Goal: Task Accomplishment & Management: Manage account settings

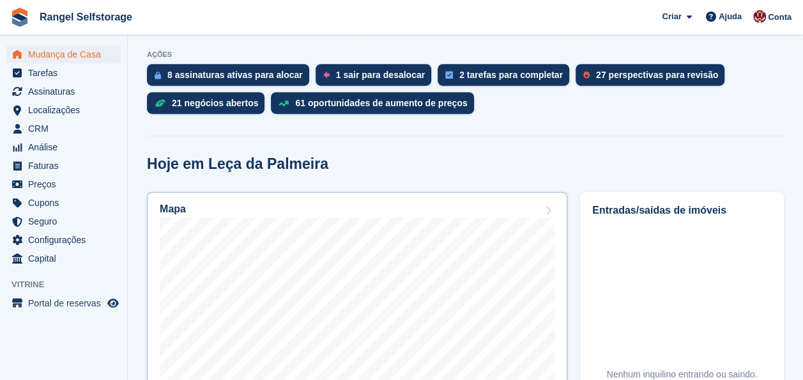
scroll to position [383, 0]
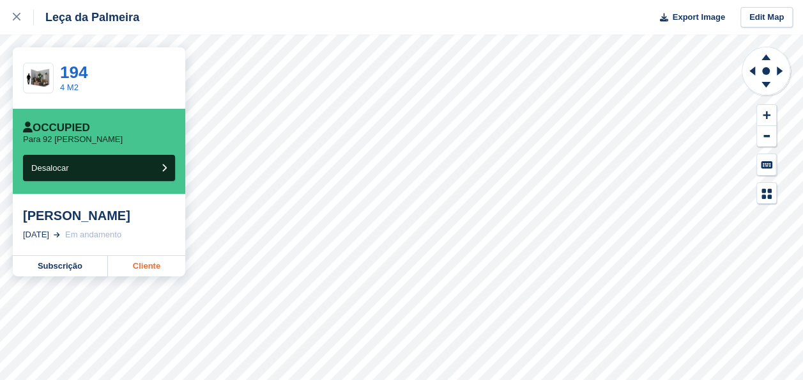
click at [152, 269] on link "Cliente" at bounding box center [146, 266] width 77 height 20
click at [12, 15] on link at bounding box center [17, 17] width 34 height 35
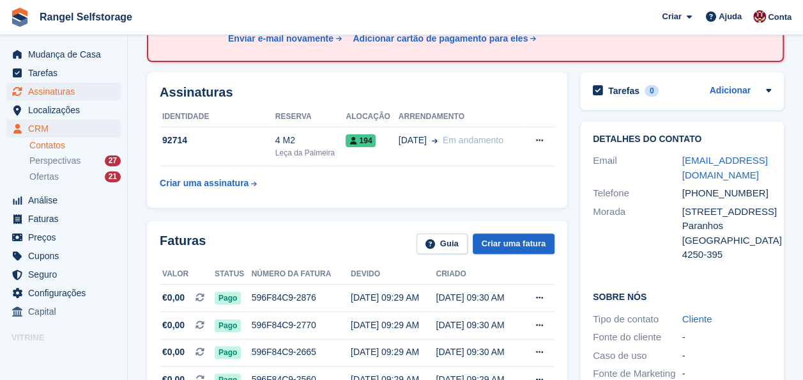
scroll to position [64, 0]
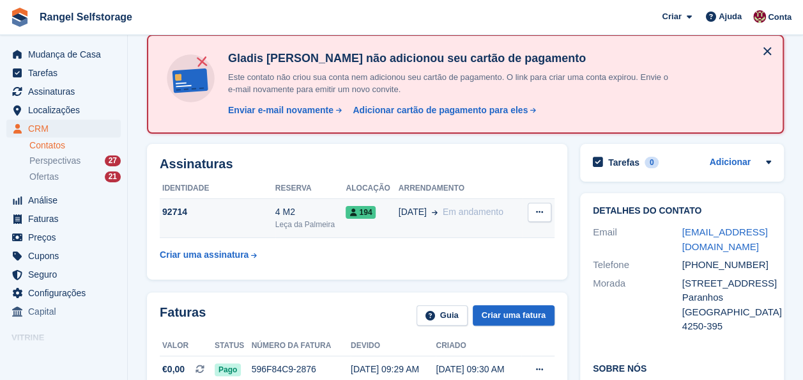
click at [350, 211] on icon at bounding box center [353, 212] width 7 height 8
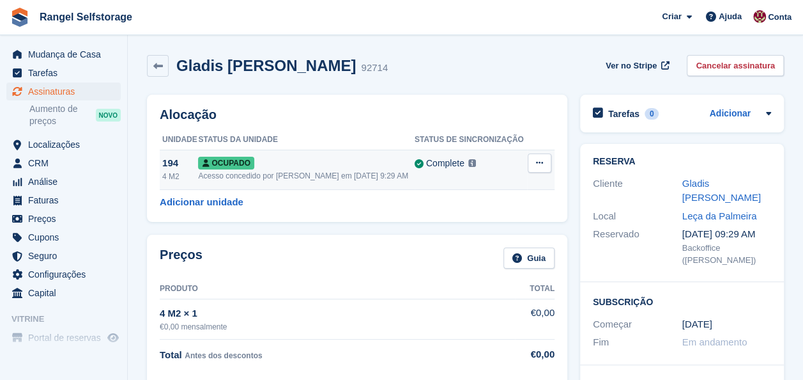
click at [543, 165] on icon at bounding box center [539, 162] width 7 height 8
click at [466, 233] on p "Desalocar" at bounding box center [490, 232] width 111 height 17
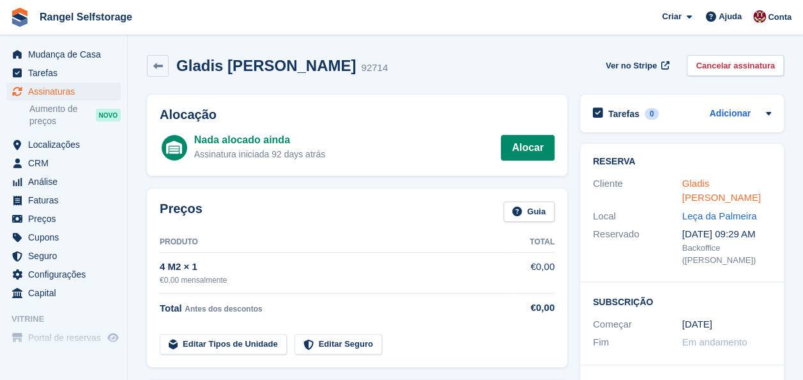
click at [700, 186] on link "Gladis [PERSON_NAME]" at bounding box center [721, 191] width 79 height 26
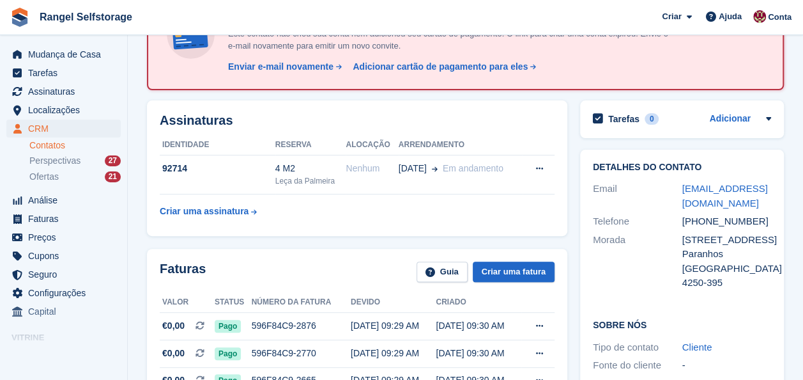
scroll to position [128, 0]
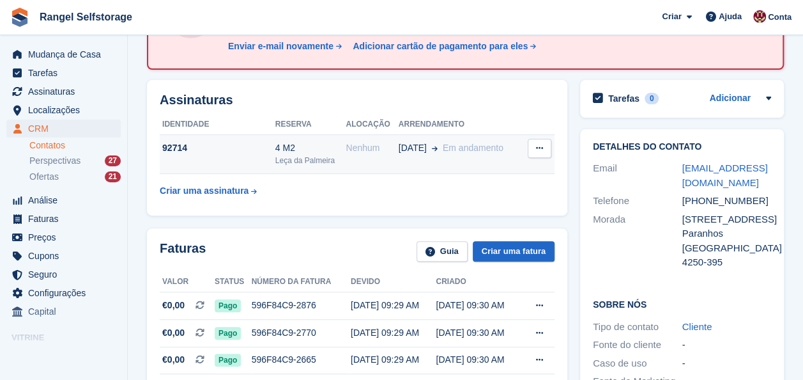
click at [233, 152] on div "92714" at bounding box center [218, 147] width 116 height 13
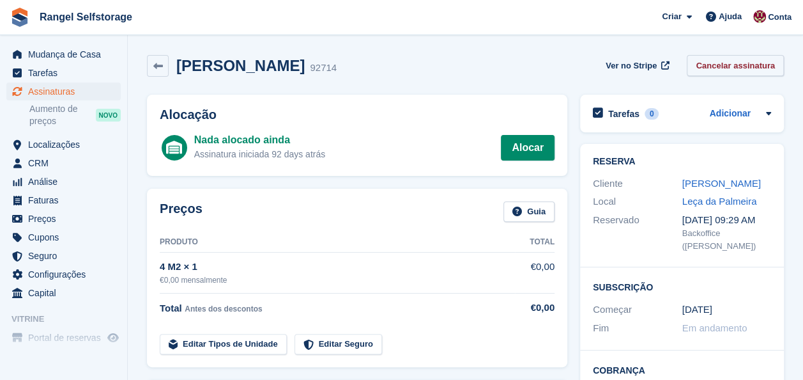
click at [724, 64] on link "Cancelar assinatura" at bounding box center [735, 65] width 97 height 21
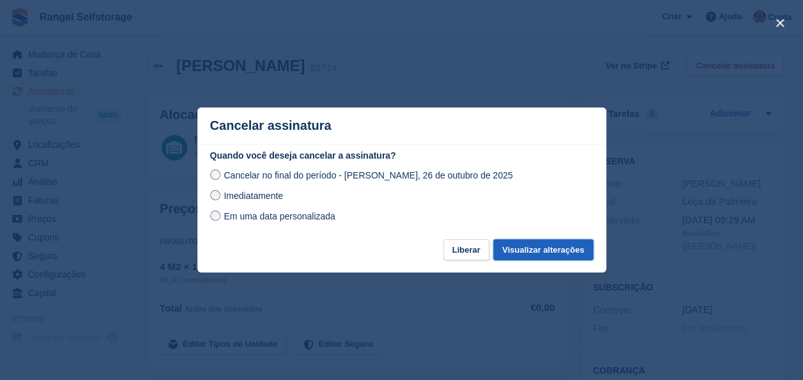
click at [534, 254] on button "Visualizar alterações" at bounding box center [543, 249] width 100 height 21
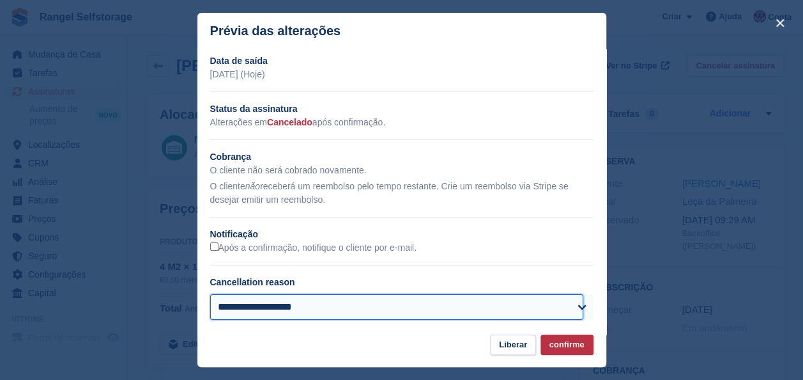
click at [311, 311] on select "**********" at bounding box center [397, 307] width 374 height 26
select select "**********"
click at [210, 296] on select "**********" at bounding box center [397, 307] width 374 height 26
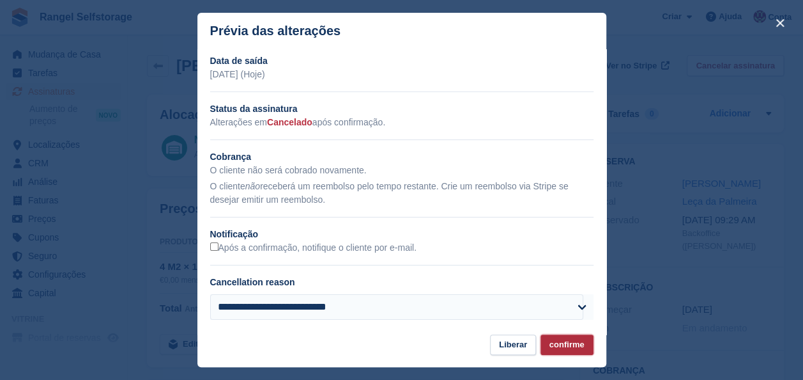
click at [569, 341] on button "confirme" at bounding box center [567, 344] width 53 height 21
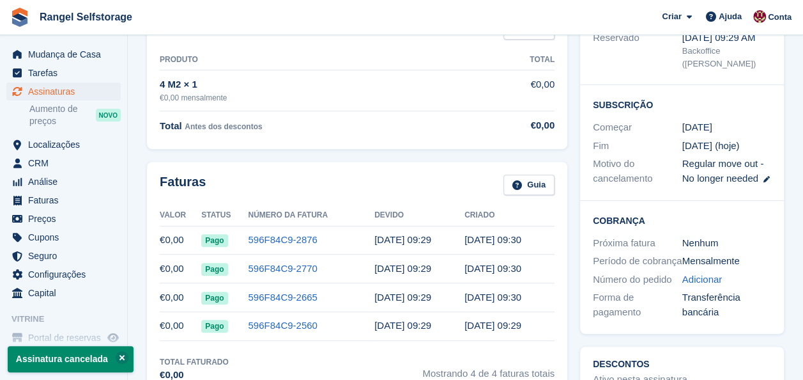
scroll to position [256, 0]
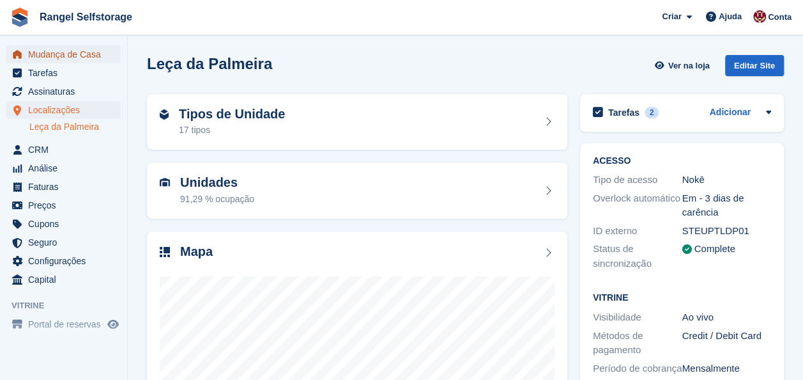
click at [72, 57] on span "Mudança de Casa" at bounding box center [66, 54] width 77 height 18
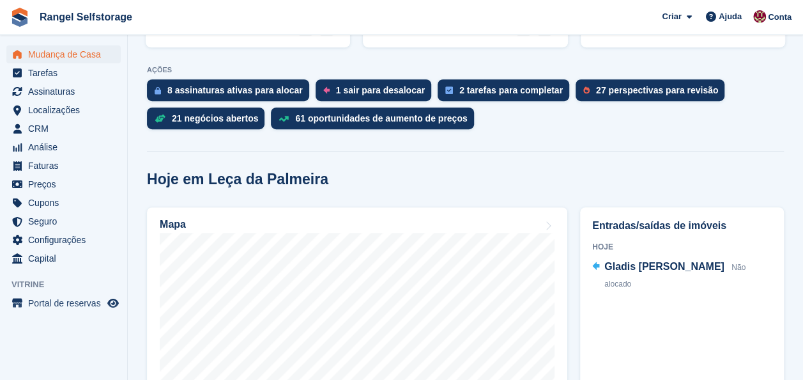
scroll to position [383, 0]
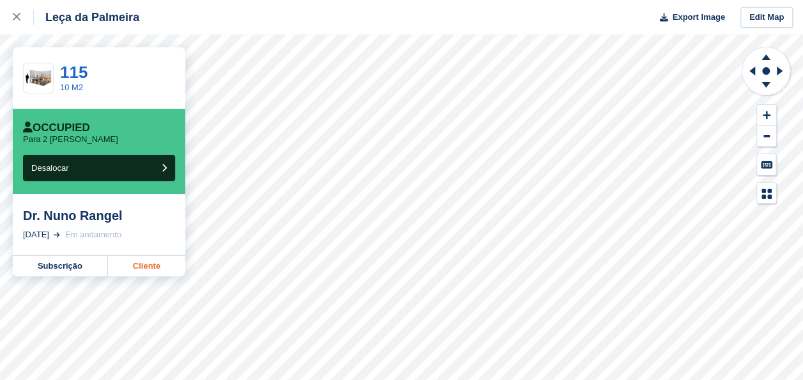
click at [144, 268] on link "Cliente" at bounding box center [146, 266] width 77 height 20
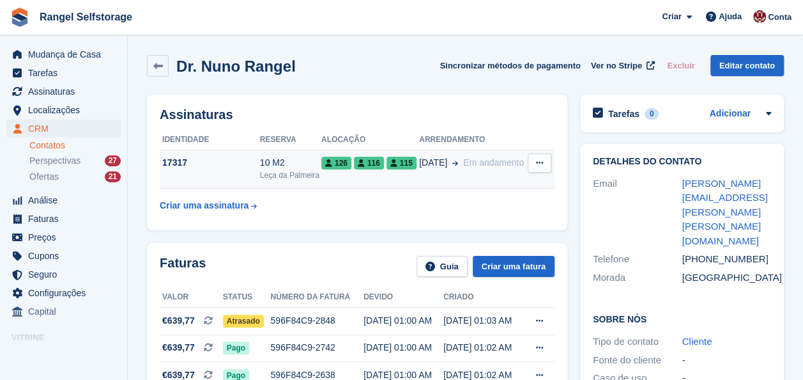
click at [345, 185] on td "126 116 115" at bounding box center [370, 169] width 98 height 39
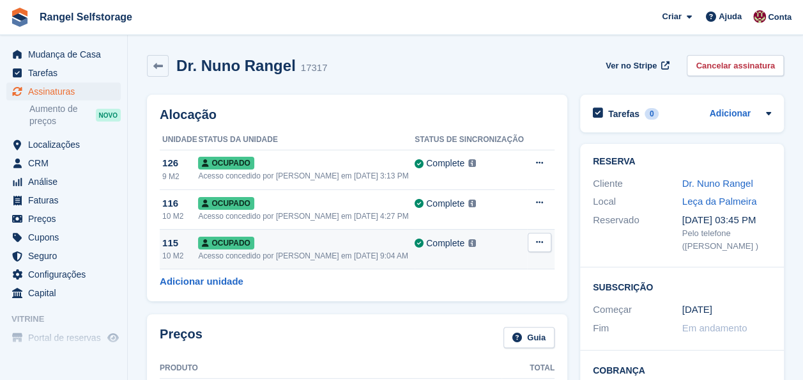
click at [279, 238] on div "Ocupado" at bounding box center [306, 242] width 217 height 13
click at [543, 243] on icon at bounding box center [539, 242] width 7 height 8
click at [489, 310] on p "Desalocar" at bounding box center [490, 311] width 111 height 17
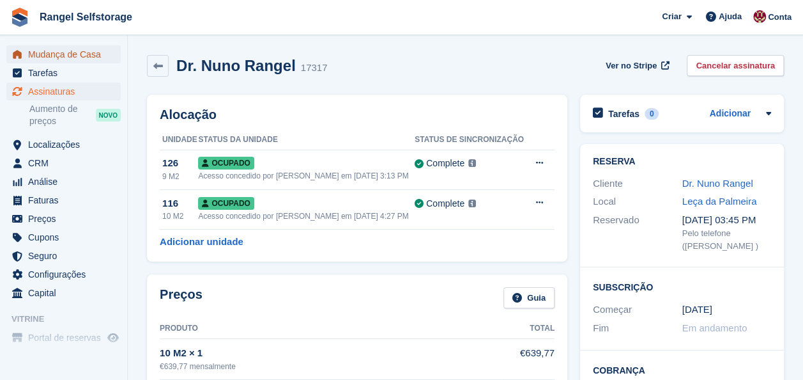
click at [33, 55] on span "Mudança de Casa" at bounding box center [66, 54] width 77 height 18
